Goal: Check status: Check status

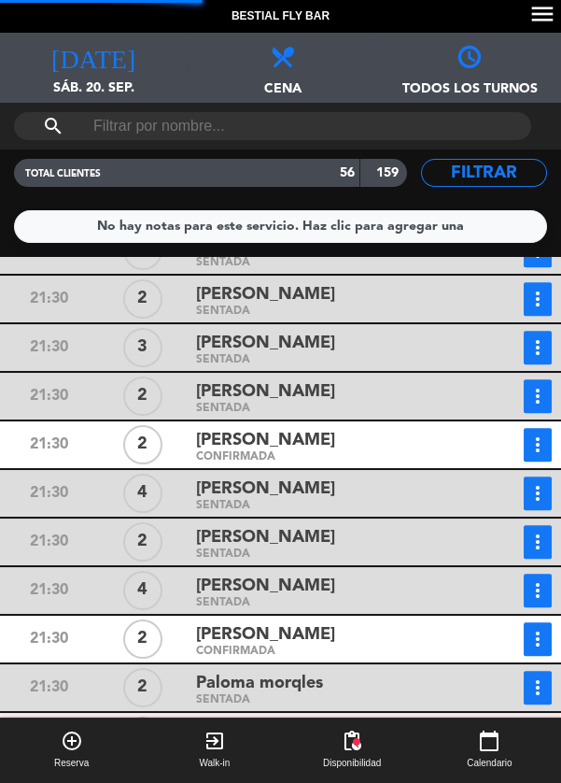
scroll to position [2272, 0]
click at [535, 640] on icon "more_vert" at bounding box center [538, 639] width 22 height 22
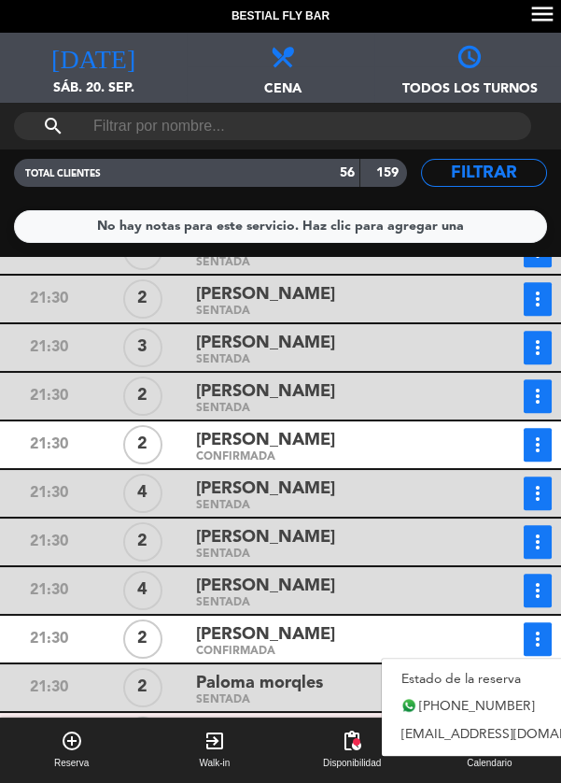
click at [475, 675] on link "Estado de la reserva" at bounding box center [512, 679] width 261 height 28
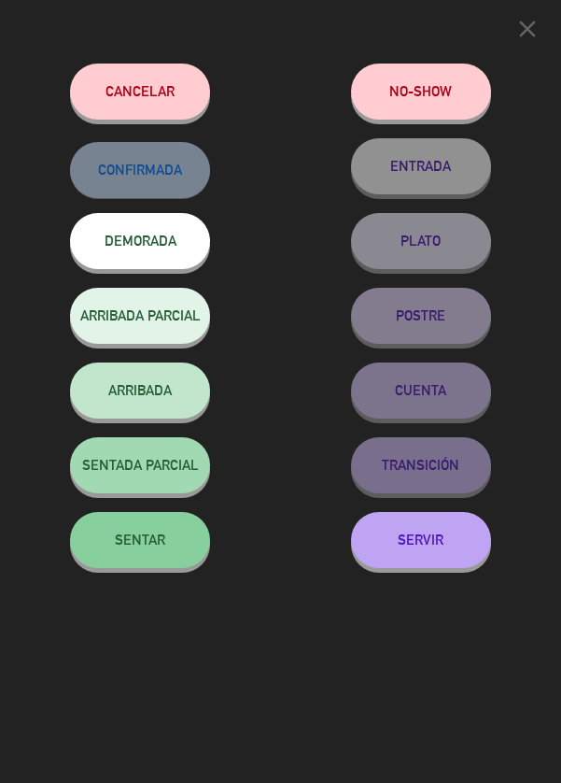
click at [166, 549] on button "SENTAR" at bounding box center [140, 540] width 140 height 56
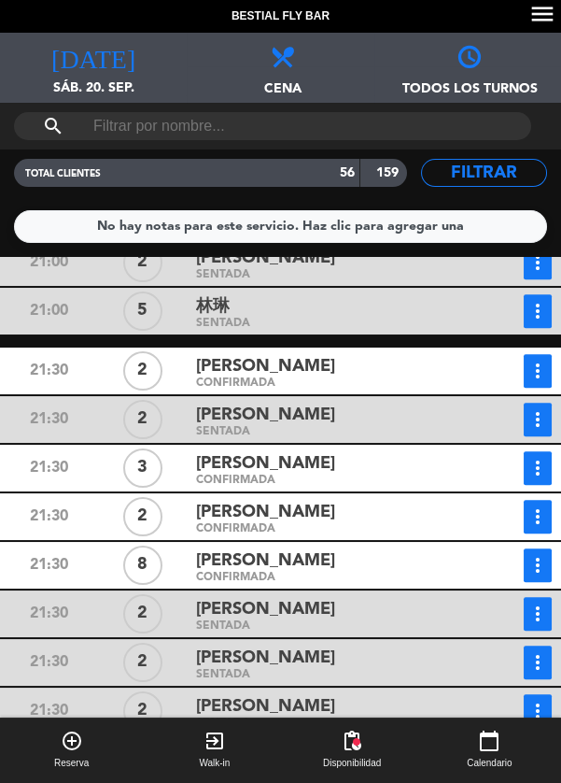
scroll to position [1463, 0]
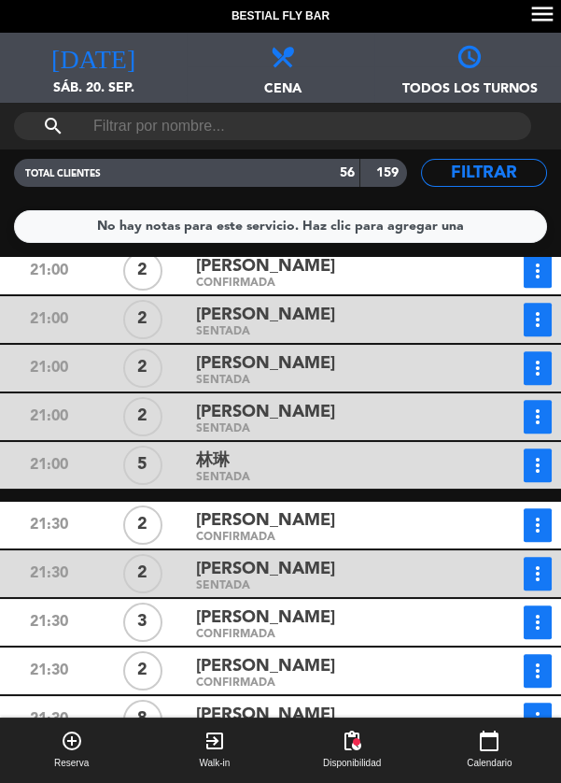
click at [531, 521] on icon "more_vert" at bounding box center [538, 525] width 22 height 22
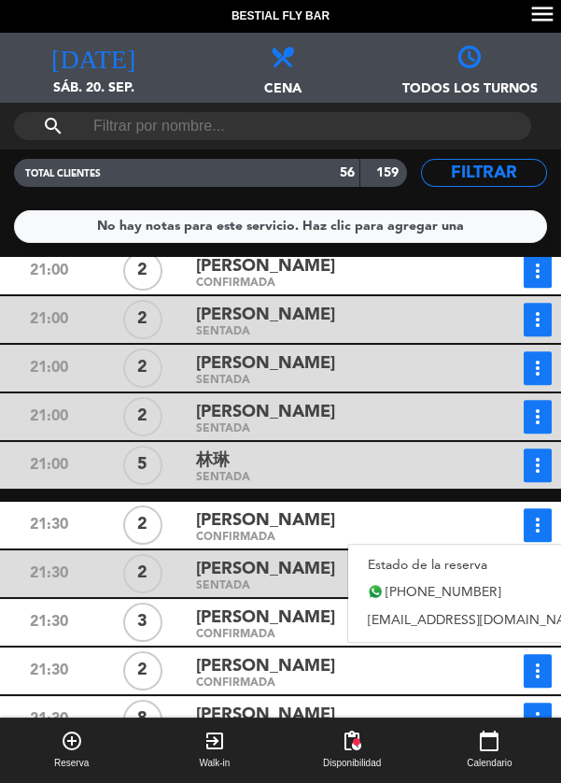
click at [457, 558] on link "Estado de la reserva" at bounding box center [478, 565] width 261 height 28
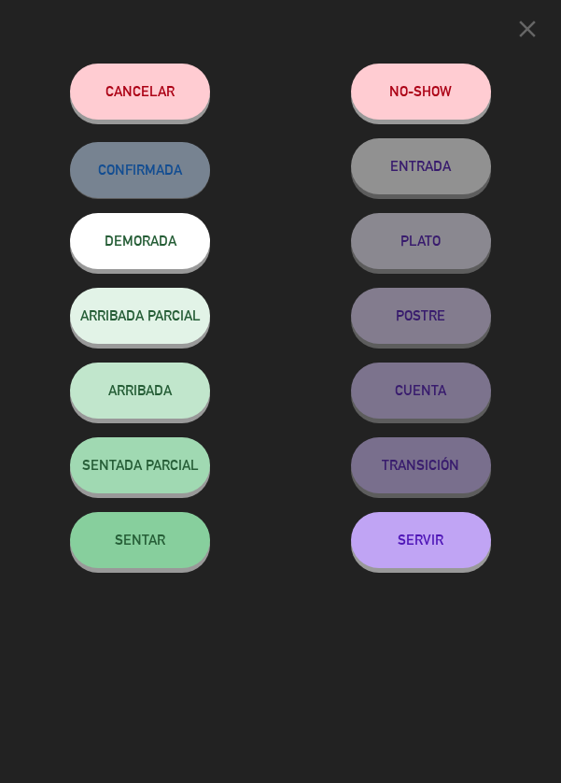
click at [155, 542] on span "SENTAR" at bounding box center [140, 540] width 50 height 16
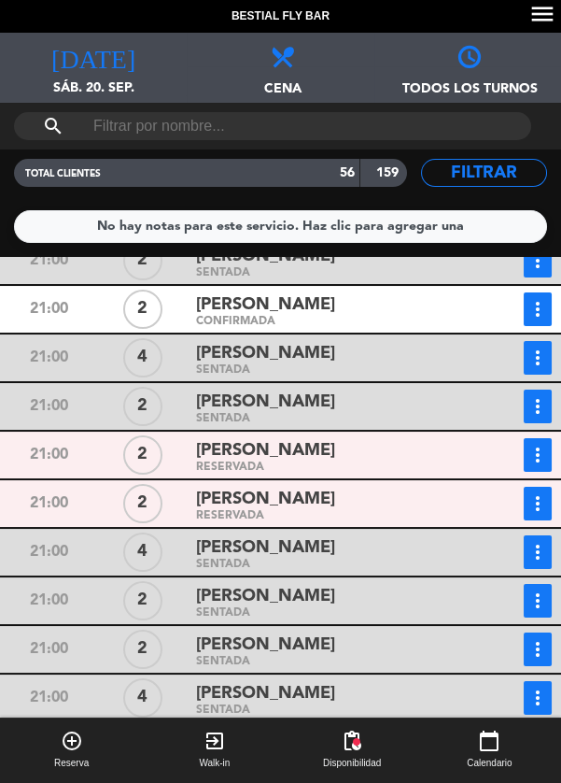
scroll to position [374, 0]
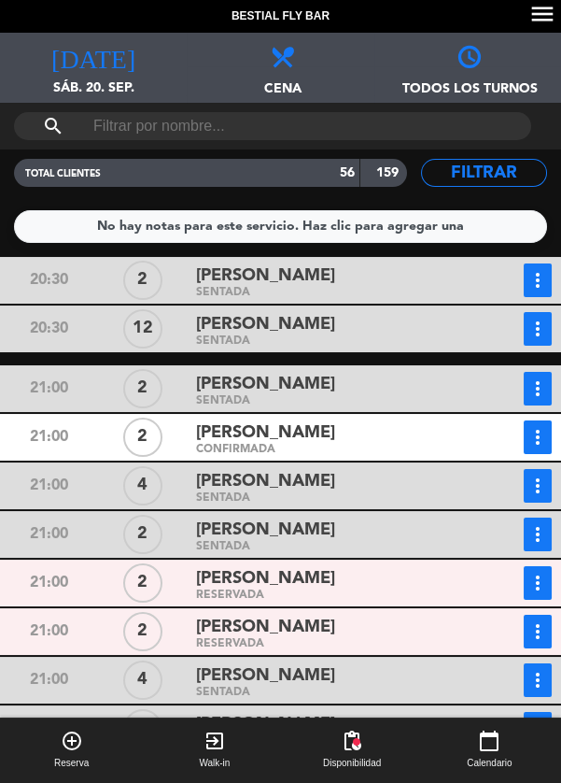
click at [528, 434] on icon "more_vert" at bounding box center [538, 437] width 22 height 22
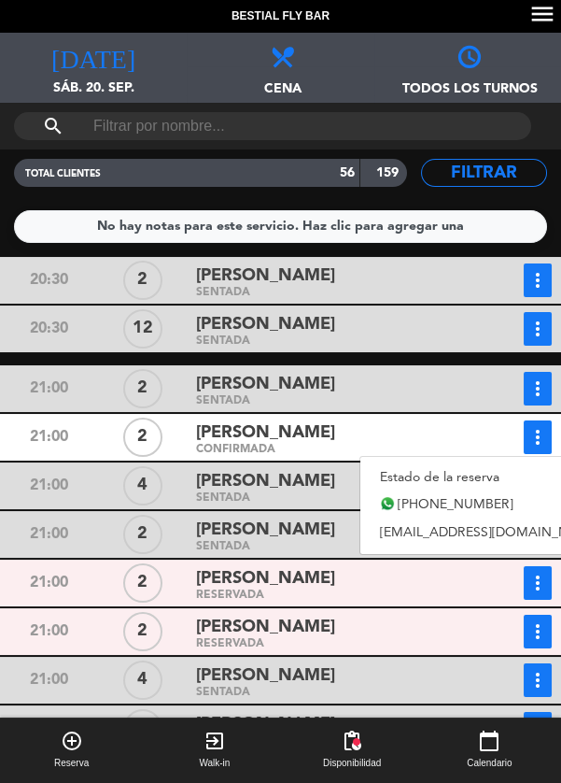
click at [467, 479] on link "Estado de la reserva" at bounding box center [491, 477] width 261 height 28
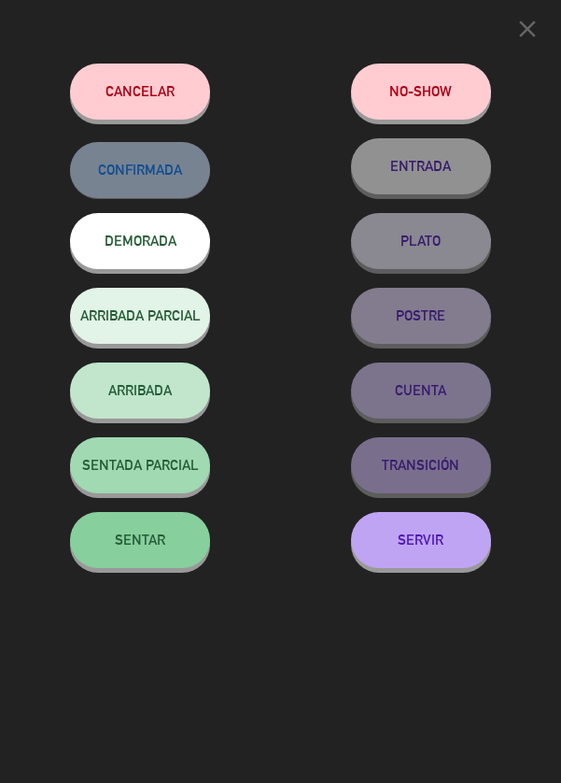
click at [152, 560] on button "SENTAR" at bounding box center [140, 540] width 140 height 56
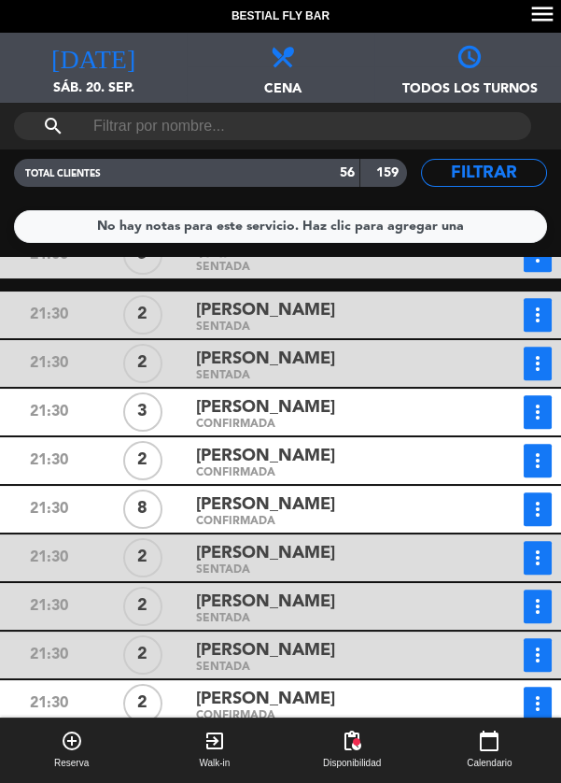
scroll to position [1564, 0]
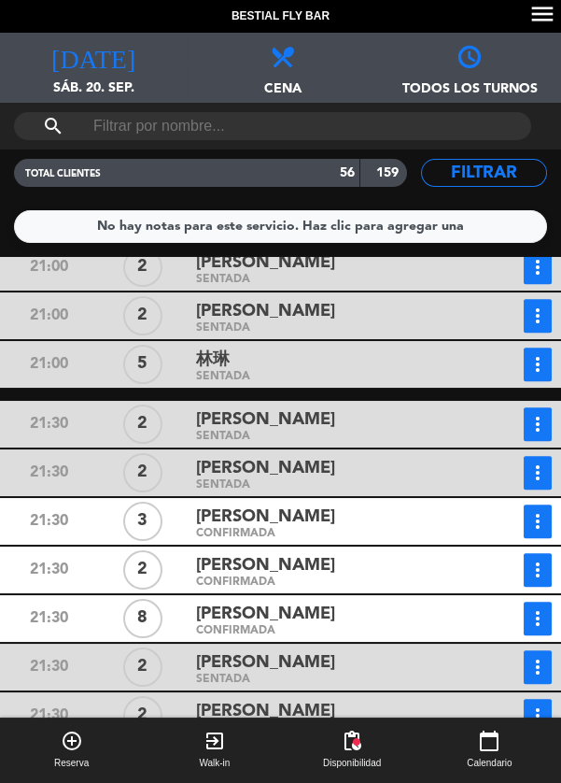
click at [532, 527] on icon "more_vert" at bounding box center [538, 521] width 22 height 22
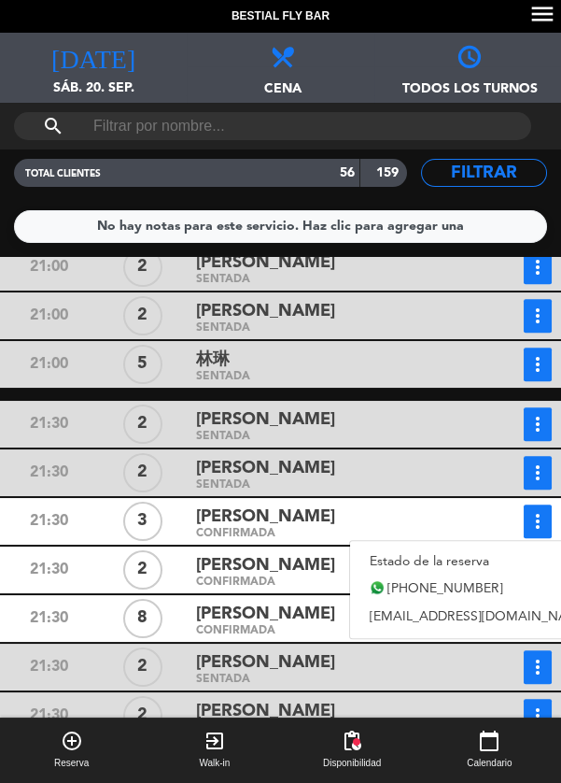
click at [478, 560] on link "Estado de la reserva" at bounding box center [480, 561] width 261 height 28
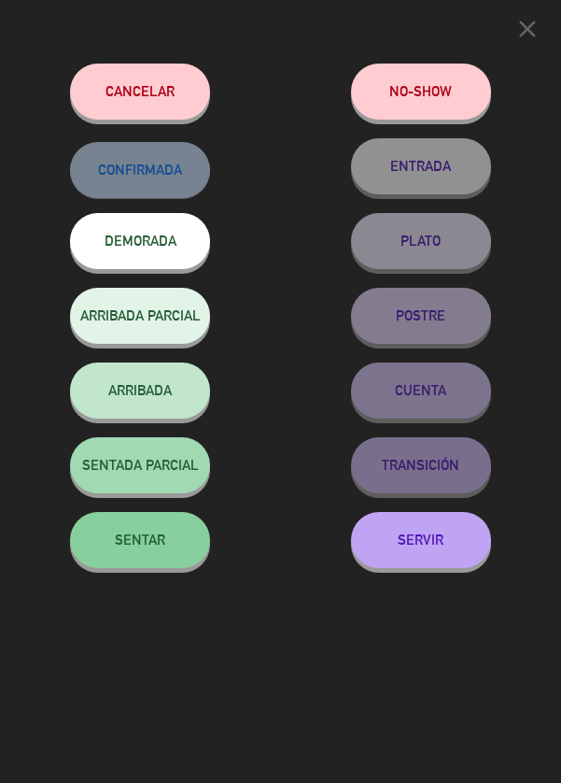
click at [186, 546] on button "SENTAR" at bounding box center [140, 540] width 140 height 56
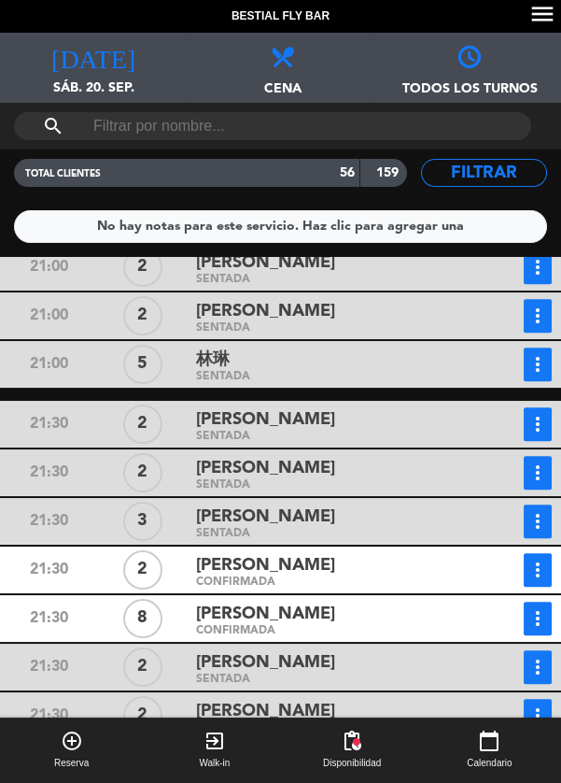
click at [550, 651] on button "more_vert" at bounding box center [538, 667] width 28 height 34
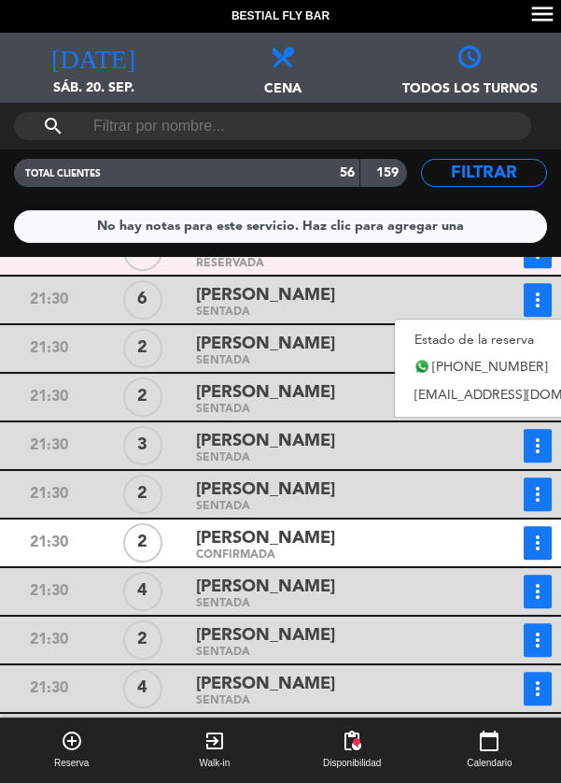
scroll to position [2272, 0]
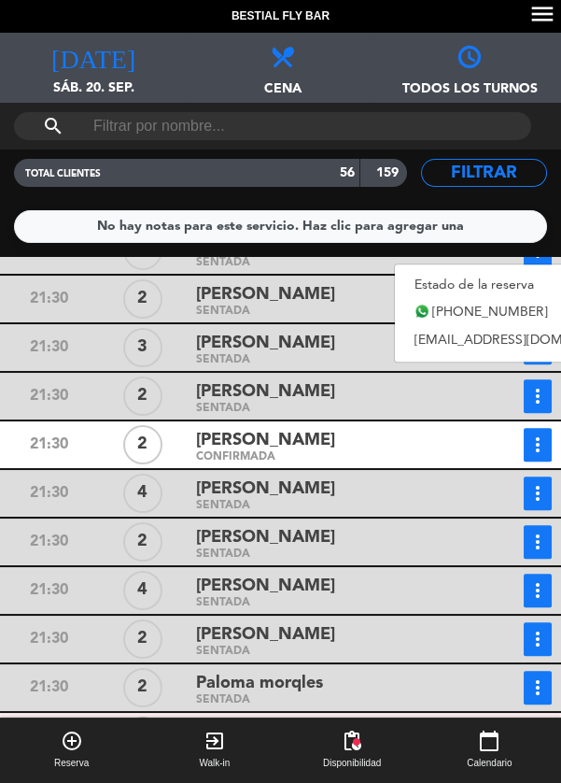
click at [210, 79] on span "Cena" at bounding box center [280, 80] width 187 height 29
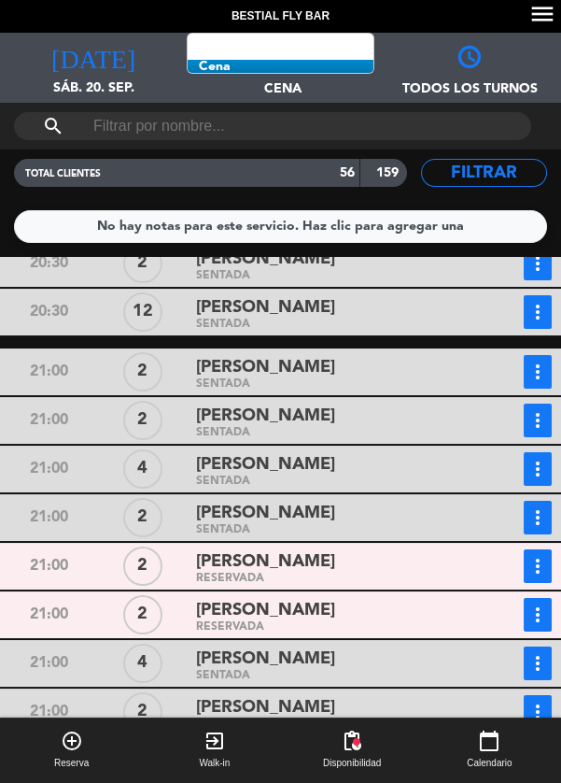
scroll to position [471, 0]
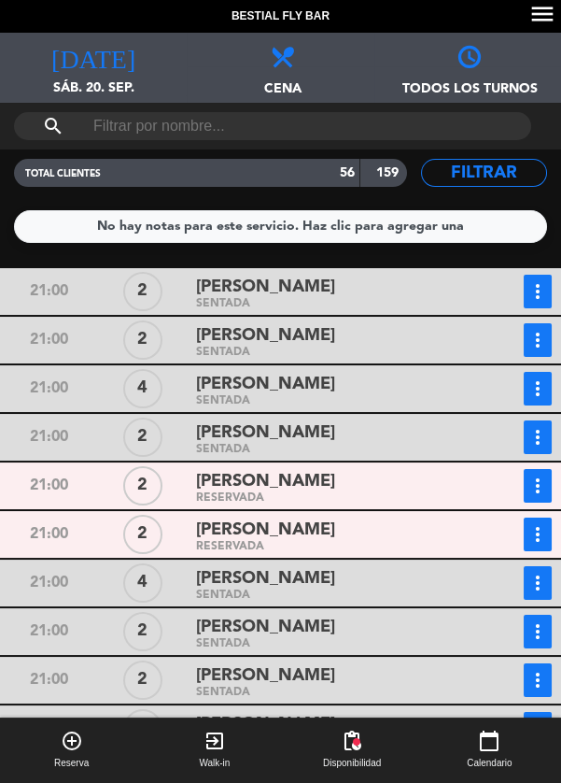
click at [535, 536] on icon "more_vert" at bounding box center [538, 534] width 22 height 22
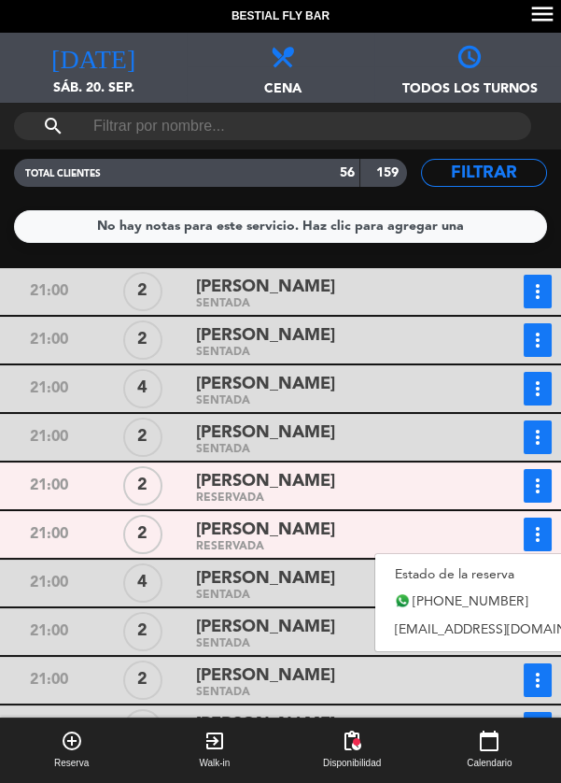
click at [485, 574] on link "Estado de la reserva" at bounding box center [506, 574] width 261 height 28
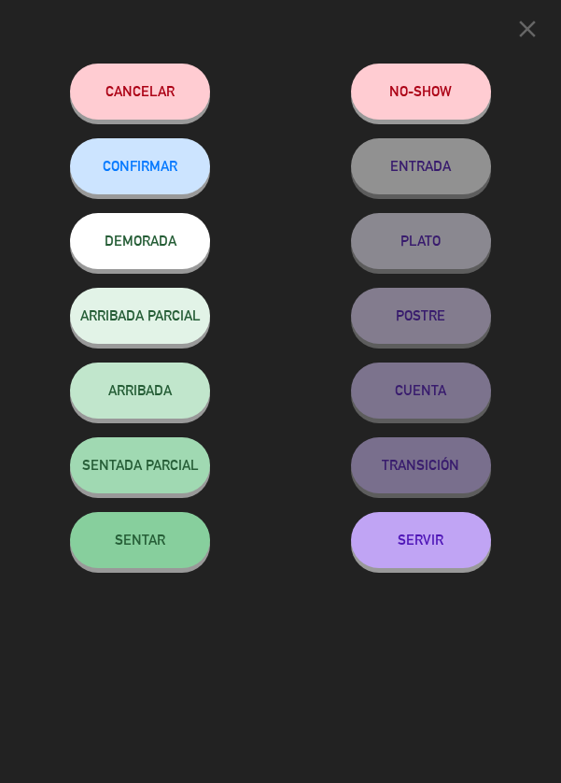
click at [106, 532] on button "SENTAR" at bounding box center [140, 540] width 140 height 56
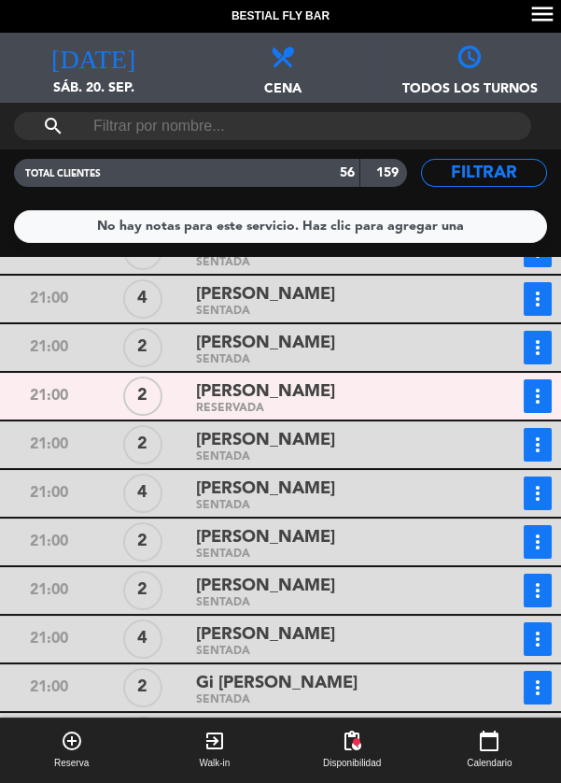
scroll to position [2272, 0]
